Goal: Find specific page/section: Find specific page/section

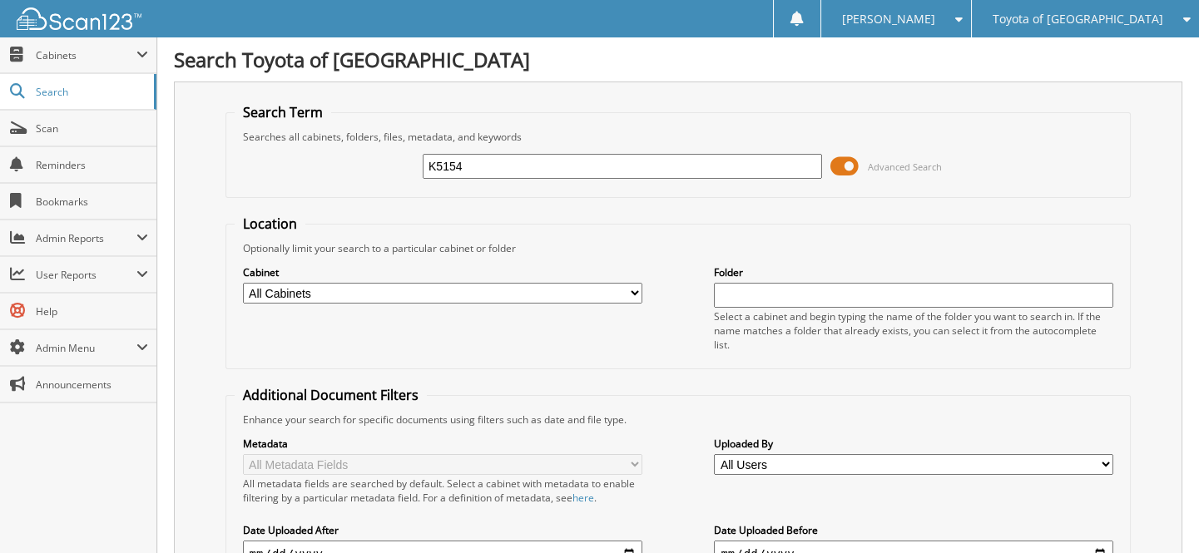
type input "K5154"
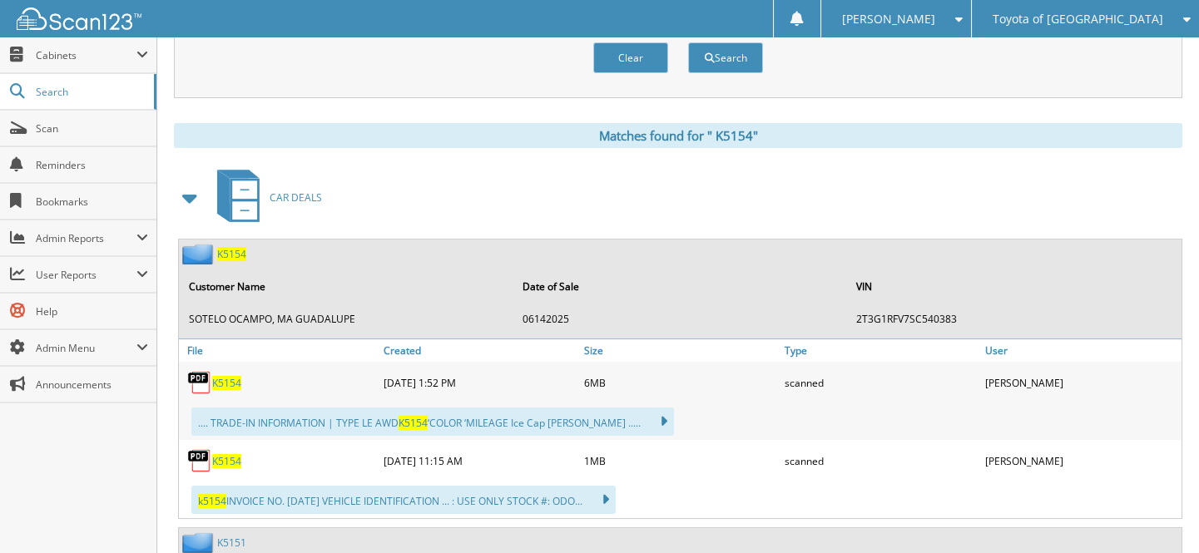
scroll to position [756, 0]
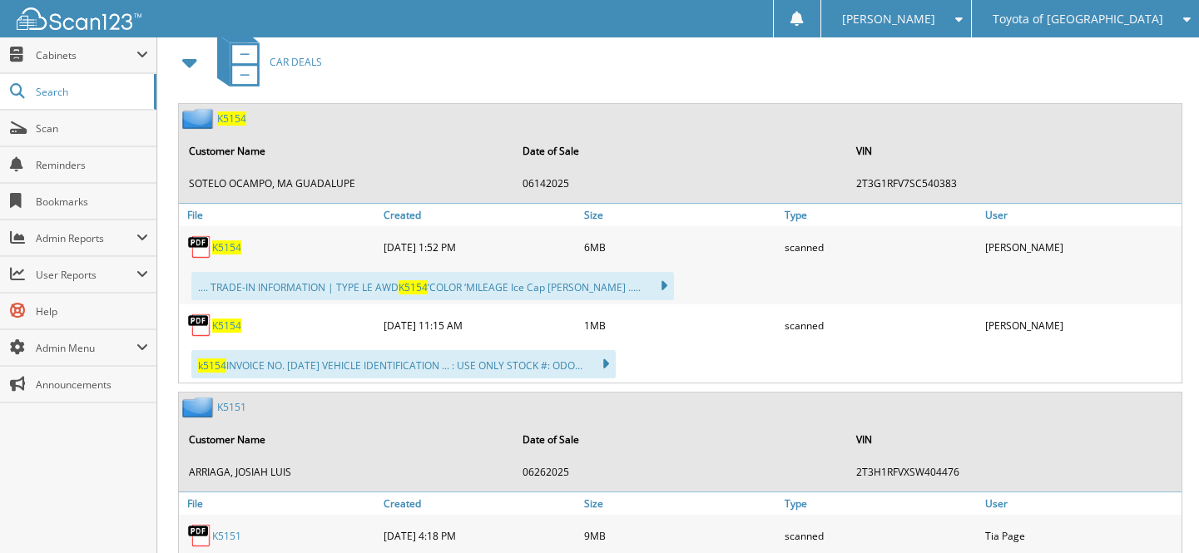
click at [220, 240] on span "K 5 1 5 4" at bounding box center [226, 247] width 29 height 14
drag, startPoint x: 238, startPoint y: 223, endPoint x: 212, endPoint y: 237, distance: 29.4
click at [212, 237] on div "K 5 1 5 4" at bounding box center [279, 246] width 201 height 33
click at [215, 240] on span "K 5 1 5 4" at bounding box center [226, 247] width 29 height 14
click at [101, 134] on link "Scan" at bounding box center [78, 129] width 156 height 36
